Goal: Transaction & Acquisition: Obtain resource

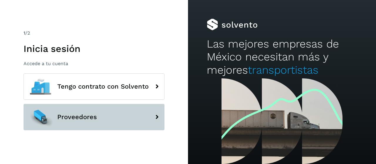
click at [99, 111] on button "Proveedores" at bounding box center [93, 117] width 141 height 26
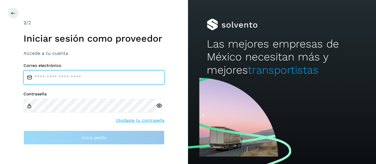
click at [105, 81] on input "email" at bounding box center [93, 77] width 141 height 14
type input "**********"
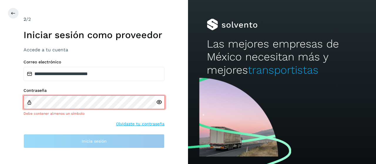
click at [159, 105] on icon at bounding box center [159, 102] width 6 height 6
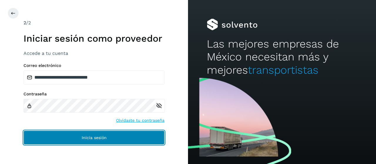
click at [115, 136] on button "Inicia sesión" at bounding box center [93, 138] width 141 height 14
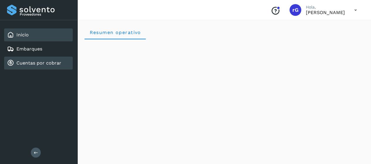
click at [28, 62] on link "Cuentas por cobrar" at bounding box center [38, 63] width 45 height 6
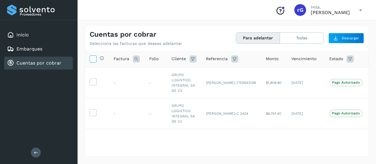
click at [93, 57] on icon at bounding box center [93, 58] width 6 height 6
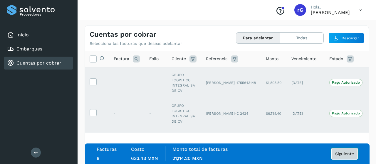
click at [339, 151] on button "Siguiente" at bounding box center [344, 154] width 26 height 12
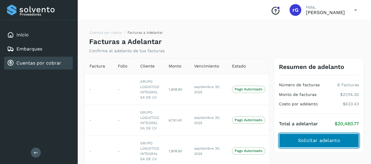
click at [312, 143] on span "Solicitar adelanto" at bounding box center [319, 140] width 42 height 6
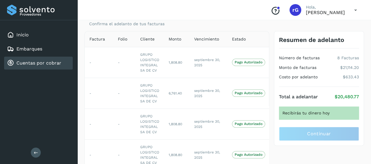
scroll to position [35, 0]
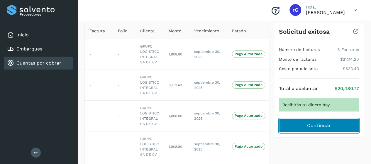
click at [319, 123] on span "Continuar" at bounding box center [319, 125] width 24 height 6
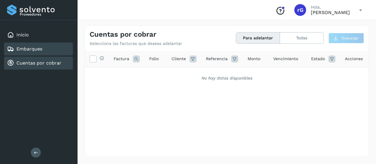
click at [60, 49] on div "Embarques" at bounding box center [38, 49] width 69 height 13
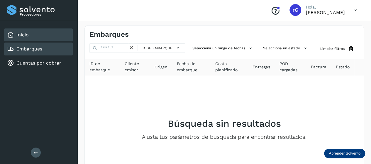
click at [42, 33] on div "Inicio" at bounding box center [38, 34] width 69 height 13
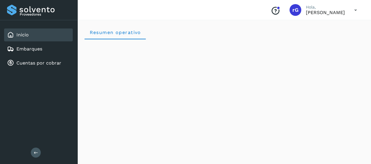
click at [355, 11] on icon at bounding box center [356, 10] width 12 height 12
click at [326, 26] on div "Cerrar sesión" at bounding box center [327, 26] width 70 height 11
